Goal: Check status: Check status

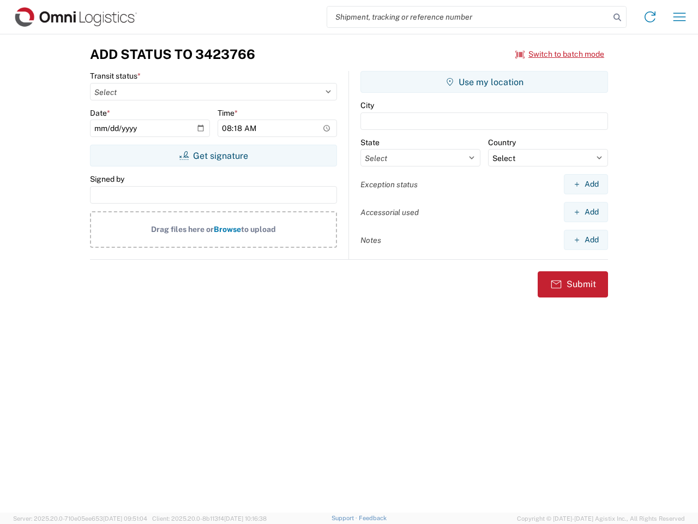
click at [469, 17] on input "search" at bounding box center [468, 17] width 283 height 21
click at [618, 17] on icon at bounding box center [617, 17] width 15 height 15
click at [650, 17] on icon at bounding box center [650, 16] width 17 height 17
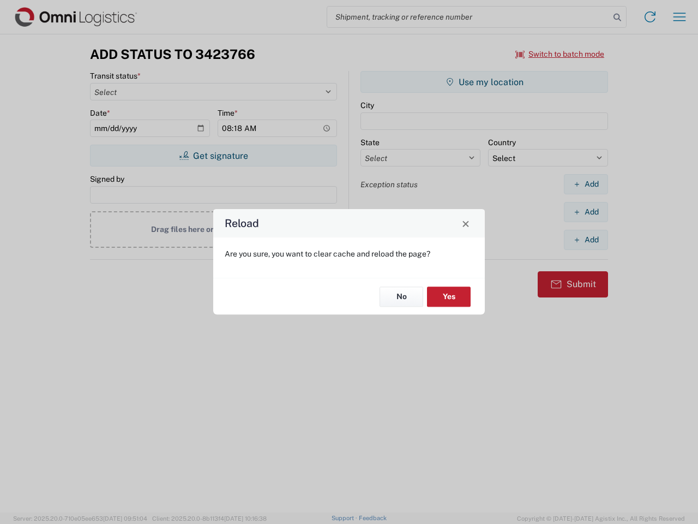
click at [680, 17] on div "Reload Are you sure, you want to clear cache and reload the page? No Yes" at bounding box center [349, 262] width 698 height 524
click at [560, 54] on div "Reload Are you sure, you want to clear cache and reload the page? No Yes" at bounding box center [349, 262] width 698 height 524
click at [213, 155] on div "Reload Are you sure, you want to clear cache and reload the page? No Yes" at bounding box center [349, 262] width 698 height 524
click at [484, 82] on div "Reload Are you sure, you want to clear cache and reload the page? No Yes" at bounding box center [349, 262] width 698 height 524
click at [586, 184] on div "Reload Are you sure, you want to clear cache and reload the page? No Yes" at bounding box center [349, 262] width 698 height 524
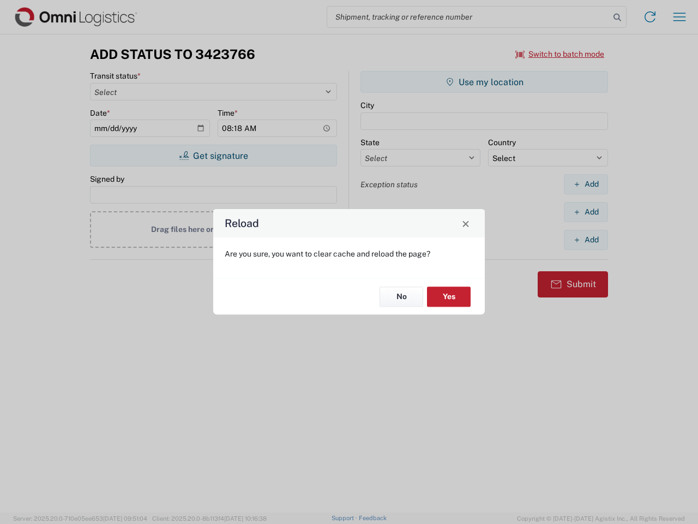
click at [586, 212] on div "Reload Are you sure, you want to clear cache and reload the page? No Yes" at bounding box center [349, 262] width 698 height 524
click at [586, 240] on div "Reload Are you sure, you want to clear cache and reload the page? No Yes" at bounding box center [349, 262] width 698 height 524
